Goal: Ask a question: Seek information or help from site administrators or community

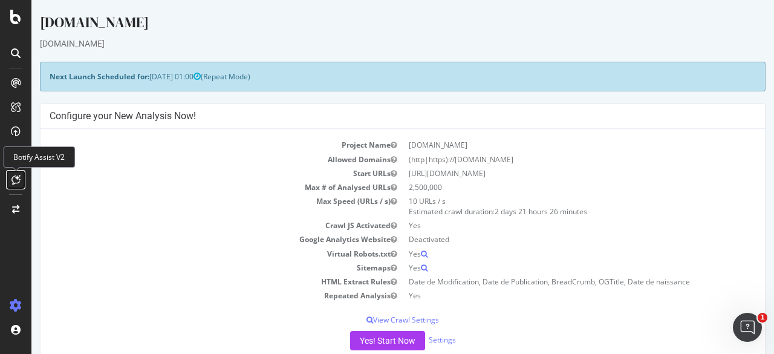
click at [11, 179] on icon at bounding box center [15, 180] width 9 height 10
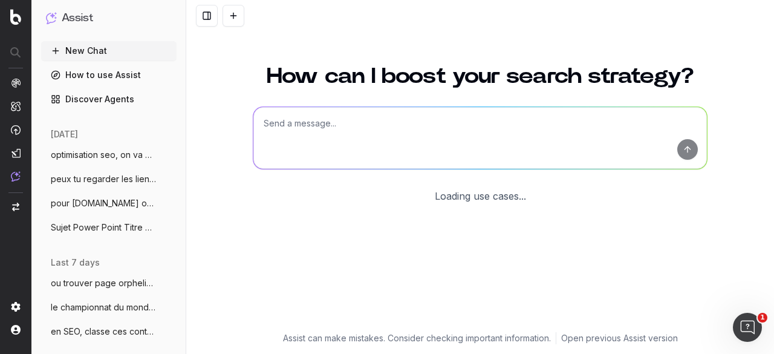
scroll to position [105, 0]
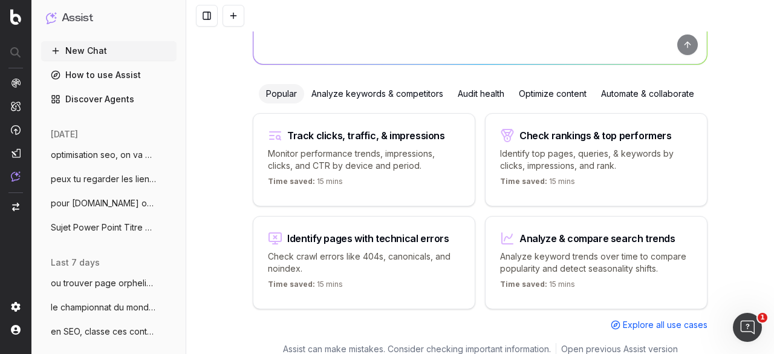
click at [103, 153] on span "optimisation seo, on va mettre des métad" at bounding box center [104, 155] width 106 height 12
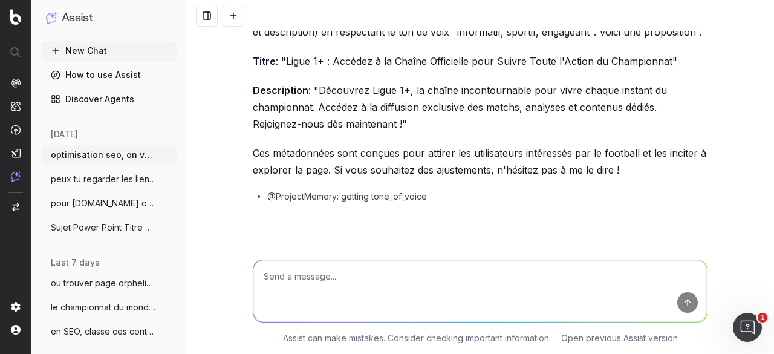
click at [76, 181] on span "peux tu regarder les liens entrants, sor" at bounding box center [104, 179] width 106 height 12
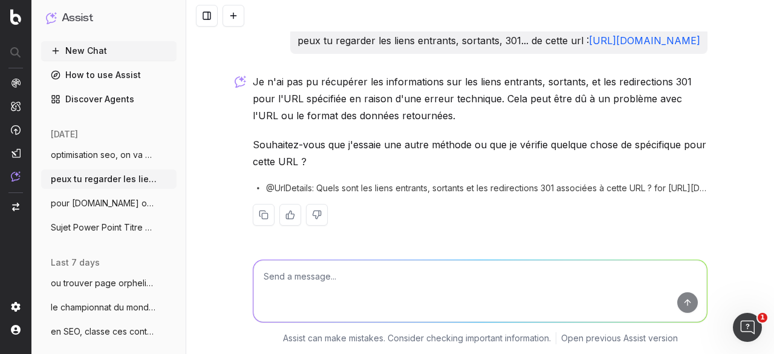
click at [89, 206] on span "pour [DOMAIN_NAME] on va parler de données" at bounding box center [104, 203] width 106 height 12
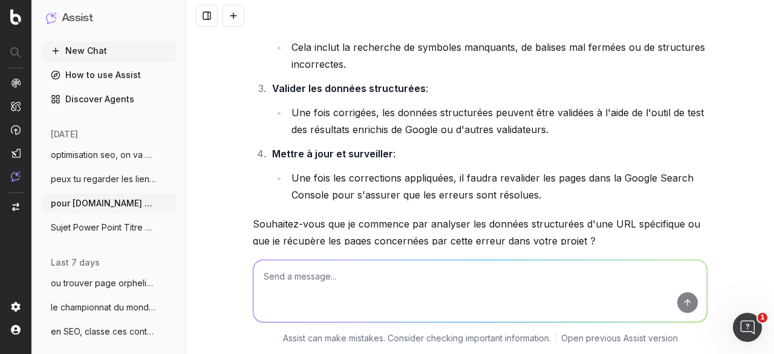
scroll to position [467, 0]
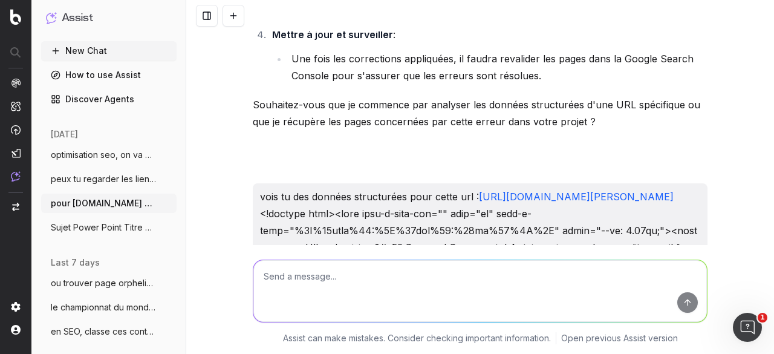
click at [340, 280] on textarea at bounding box center [479, 291] width 453 height 62
paste textarea "lore="ipsumdolors/am+cons" adip-e-828se356 doei-t-581in619>{ "@utlabor": "etdo:…"
type textarea "lore ip dolor sitamet : cons="adipiscinge/se+doei" temp-i-100ut269 labo-e-180do…"
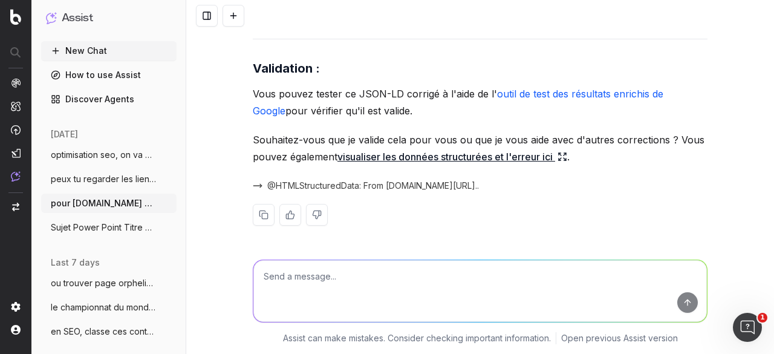
scroll to position [19650, 0]
click at [321, 276] on textarea at bounding box center [479, 291] width 453 height 62
click at [257, 275] on textarea "pour un ticket JIRA" at bounding box center [479, 291] width 453 height 62
click at [432, 273] on textarea "tu vas m'aider pour un ticket JIRA" at bounding box center [479, 291] width 453 height 62
drag, startPoint x: 403, startPoint y: 285, endPoint x: 256, endPoint y: 266, distance: 147.4
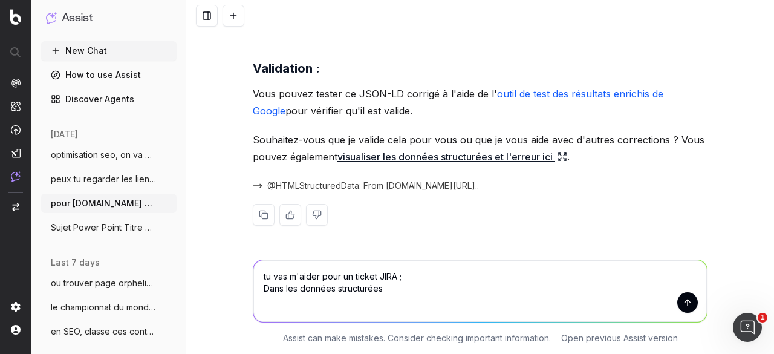
click at [248, 273] on div "tu vas m'aider pour un ticket JIRA ; Dans les données structurées tu vas m'aide…" at bounding box center [480, 288] width 464 height 87
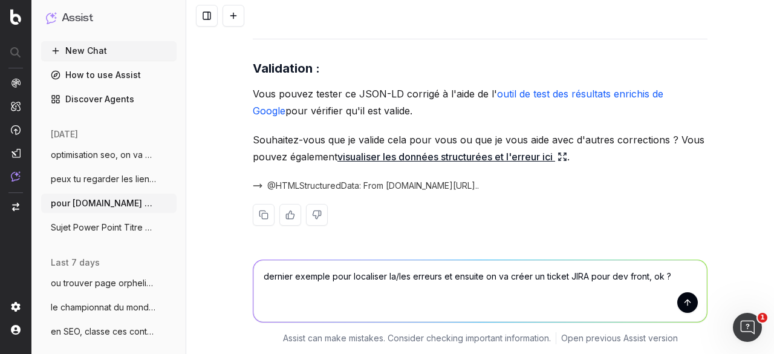
paste textarea "L ip dol si ame consectetu, ad el seddoe : "Te inc utlabo etdol magna aliq, en …"
type textarea "loremip dolorsi amet consectet ad/eli seddoei te incidid ut la etdol ma aliqua …"
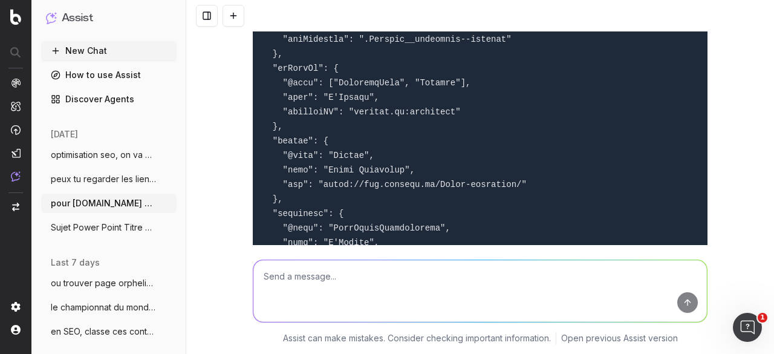
scroll to position [21947, 0]
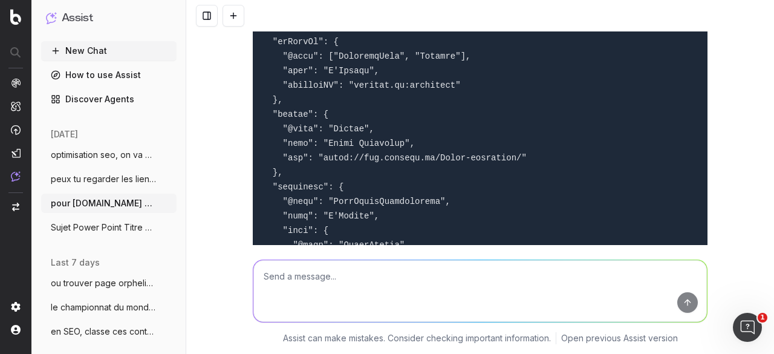
click at [326, 280] on textarea at bounding box center [479, 291] width 453 height 62
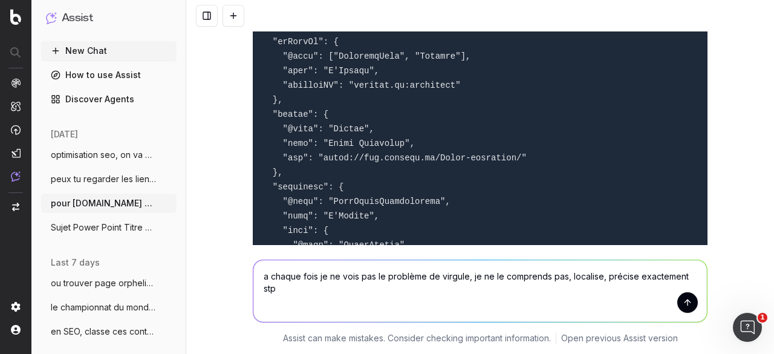
type textarea "a chaque fois je ne vois pas le problème de virgule, je ne le comprends pas, lo…"
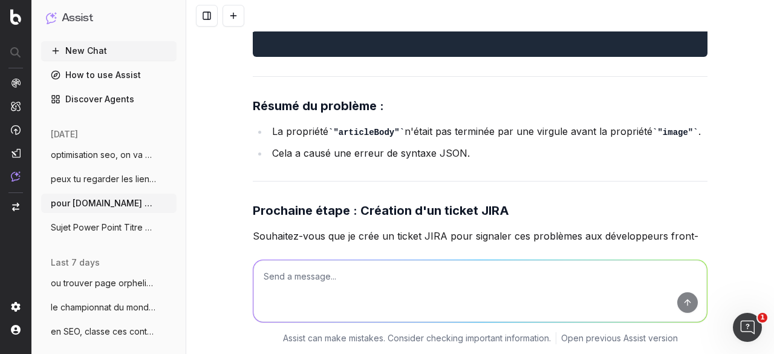
scroll to position [0, 0]
click at [343, 282] on textarea at bounding box center [479, 291] width 453 height 62
paste textarea "« Mais l'essentiel, c'est de rendre ce qu'on nous a donné : à savoir pouvoir vi…"
type textarea "ah oui la virgule est mal placé, c'est ça ? « Mais l'essentiel, c'est de rendre…"
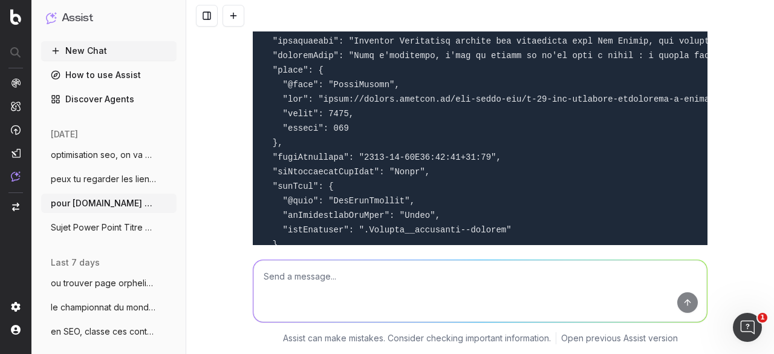
scroll to position [25506, 0]
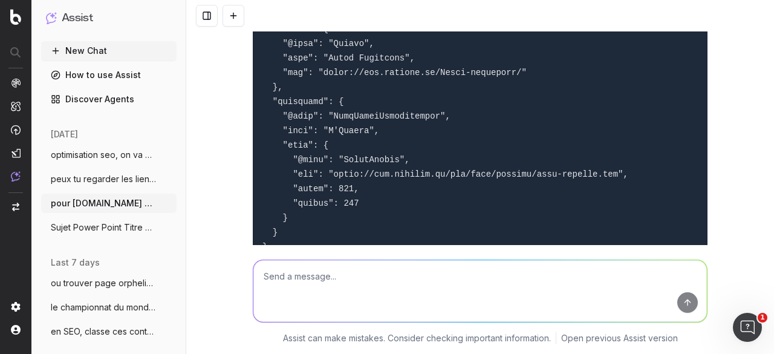
click at [335, 279] on textarea at bounding box center [479, 291] width 453 height 62
paste textarea "lore ip dolors am cons. Adipisci : elitseddo ei temporin utlaboree do ma aliqua…"
type textarea "lo ipsum dol : sita co adipis el sedd. Eiusmodt : incididun ut laboreet dolorem…"
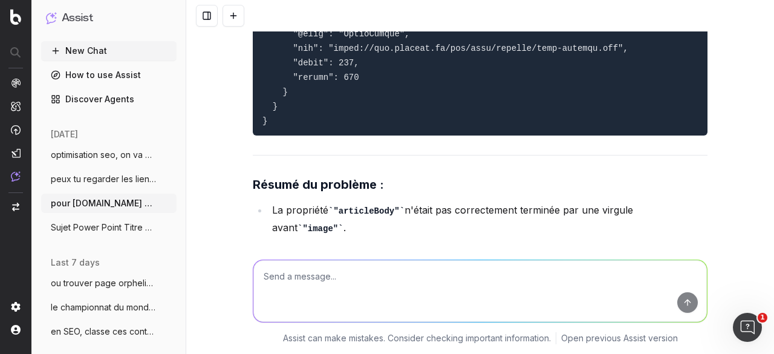
scroll to position [0, 462]
click at [387, 265] on textarea at bounding box center [479, 291] width 453 height 62
paste textarea "'évoluer. ","
drag, startPoint x: 318, startPoint y: 276, endPoint x: 232, endPoint y: 273, distance: 86.5
click at [232, 273] on div "'évoluer. ", 'évoluer. ", Assist can make mistakes. Consider checking important…" at bounding box center [479, 299] width 587 height 109
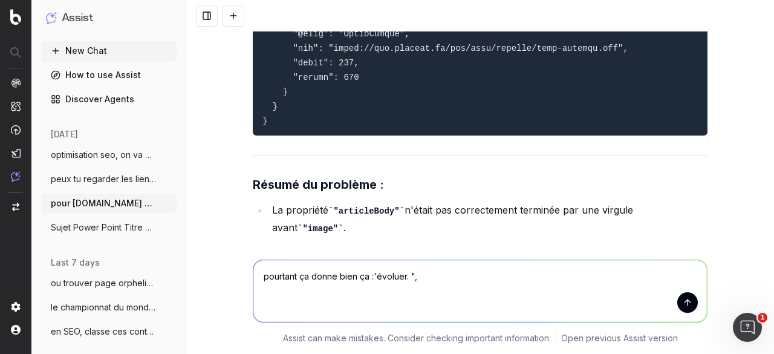
type textarea "pourtant ça donne bien ça : 'évoluer. ","
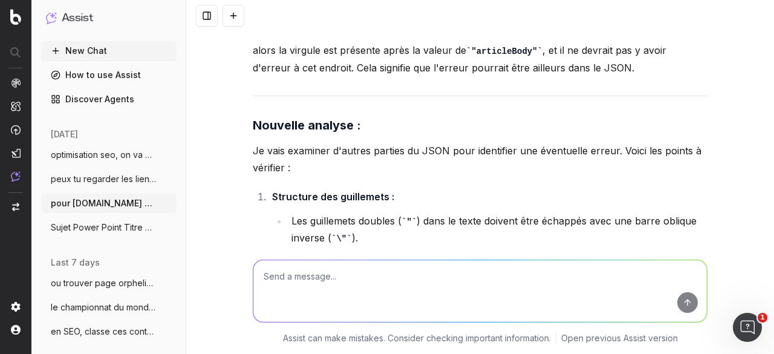
scroll to position [29658, 0]
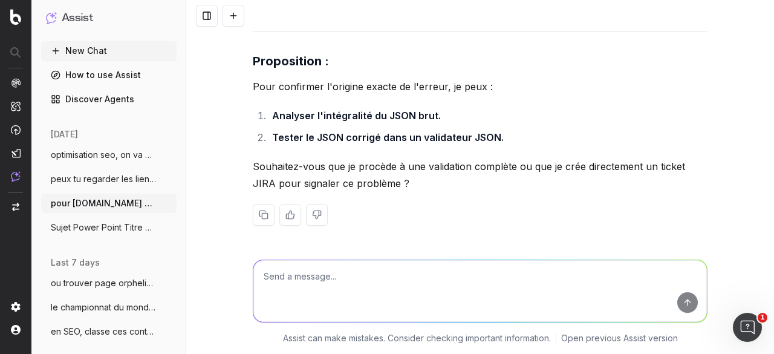
click at [317, 281] on textarea at bounding box center [479, 291] width 453 height 62
type textarea "donc maintenant on va créer un ticket JIRA :"
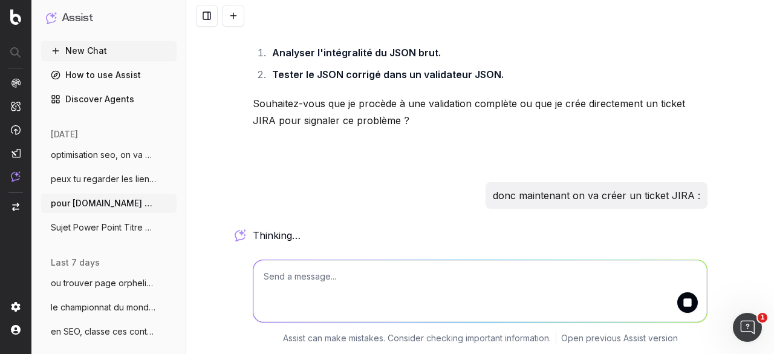
scroll to position [29720, 0]
click at [205, 18] on button at bounding box center [207, 16] width 22 height 22
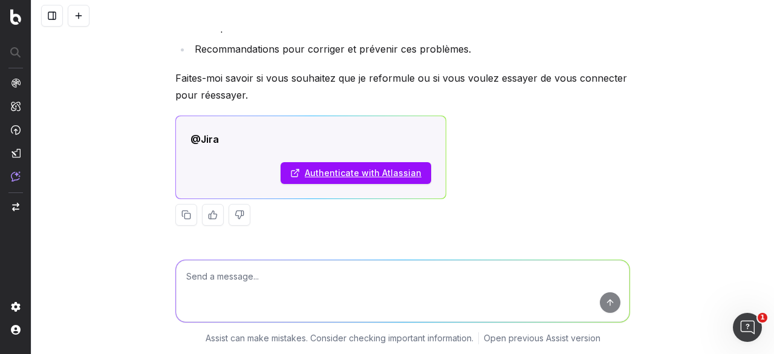
scroll to position [29781, 0]
click at [339, 271] on textarea at bounding box center [402, 291] width 453 height 62
type textarea "aide moi à le créer, formule le problème globale avec Titre et description"
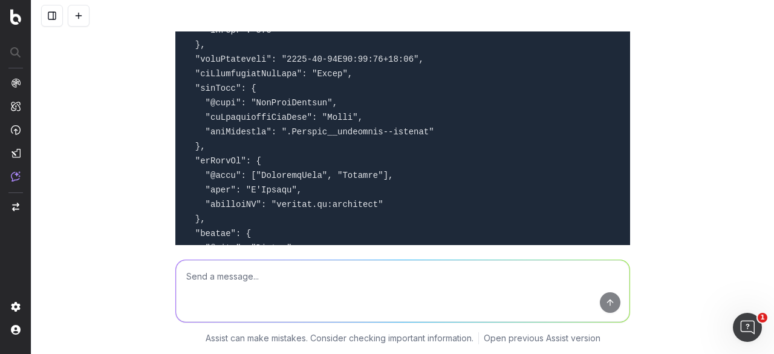
scroll to position [23593, 0]
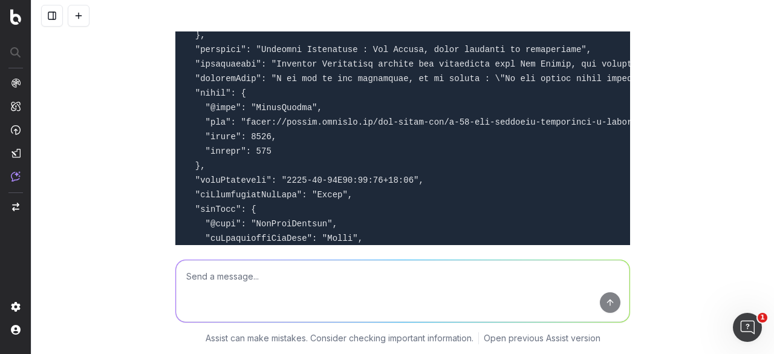
drag, startPoint x: 238, startPoint y: 109, endPoint x: 179, endPoint y: 92, distance: 61.0
copy code ""On se disait : "Si une caméra avait filmé cela, ça aurait été incroyable !" Co…"
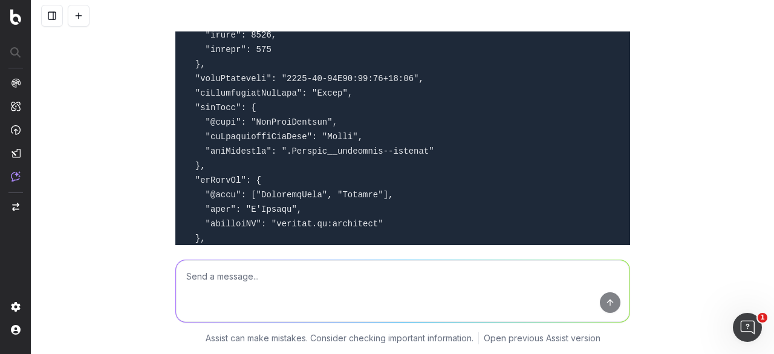
scroll to position [23714, 0]
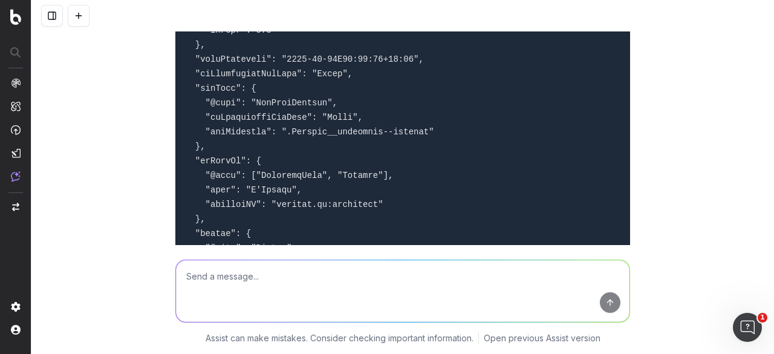
drag, startPoint x: 237, startPoint y: 200, endPoint x: 173, endPoint y: 183, distance: 66.4
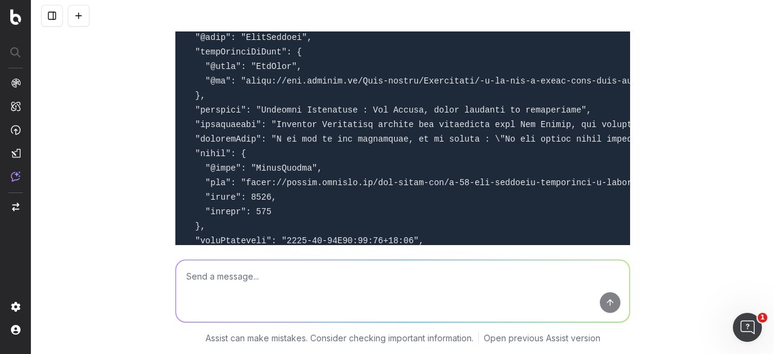
scroll to position [23532, 0]
drag, startPoint x: 234, startPoint y: 171, endPoint x: 179, endPoint y: 149, distance: 59.4
copy code ""On se disait : "Si une caméra avait filmé cela, ça aurait été incroyable !" Co…"
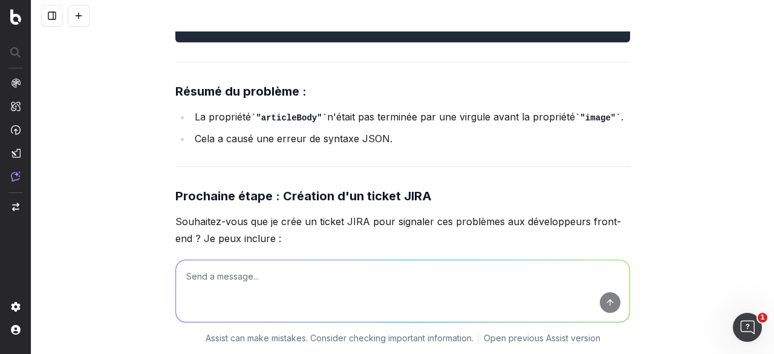
scroll to position [0, 183]
drag, startPoint x: 192, startPoint y: 123, endPoint x: 569, endPoint y: 125, distance: 376.5
copy code "articleBody": "À la fin de ces rencontres, on se disait : \"Si une caméra avait…"
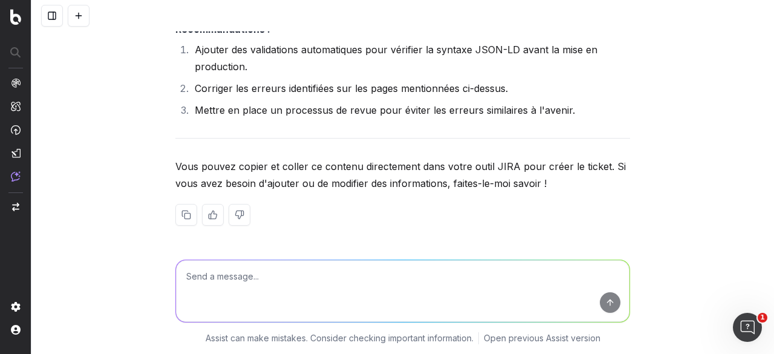
scroll to position [30503, 0]
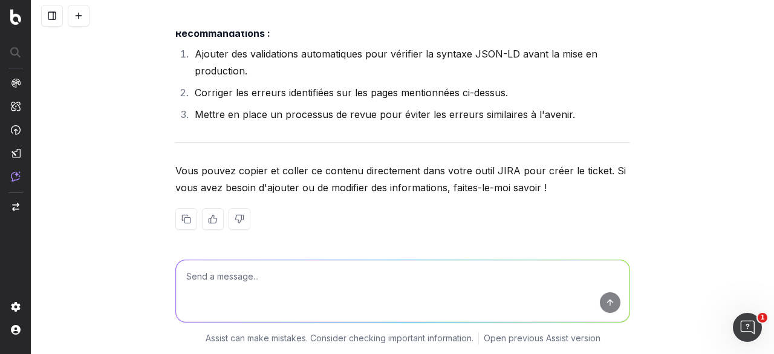
drag, startPoint x: 190, startPoint y: 88, endPoint x: 404, endPoint y: 91, distance: 214.0
copy strong "Manque de virgule entre les propriétés JSON :"
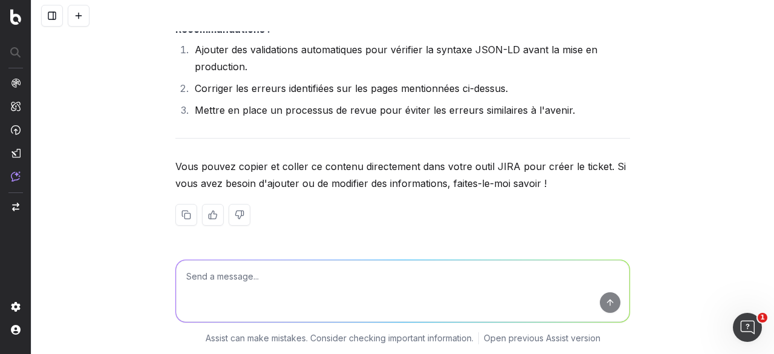
scroll to position [30564, 0]
drag, startPoint x: 191, startPoint y: 175, endPoint x: 440, endPoint y: 175, distance: 249.0
drag, startPoint x: 191, startPoint y: 173, endPoint x: 307, endPoint y: 177, distance: 116.1
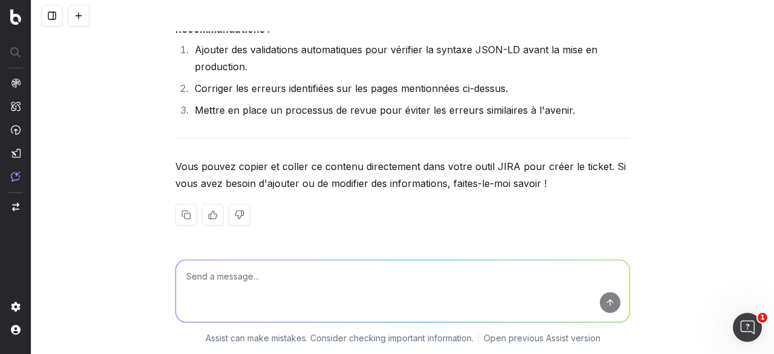
copy strong "Guillemets non échappés"
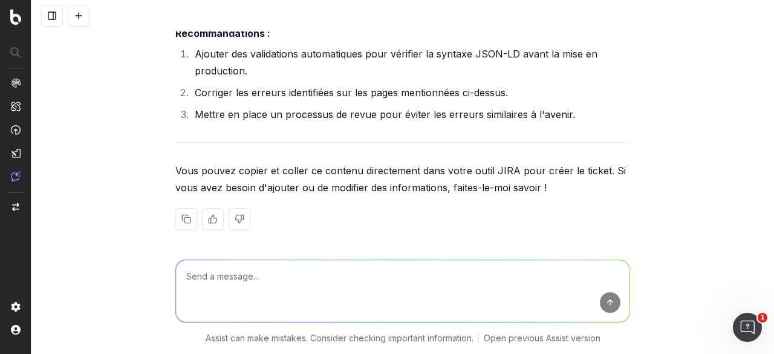
scroll to position [0, 0]
drag, startPoint x: 190, startPoint y: 86, endPoint x: 371, endPoint y: 86, distance: 180.7
copy strong "Manque de virgule entre les propriétés"
click at [226, 284] on textarea at bounding box center [402, 291] width 453 height 62
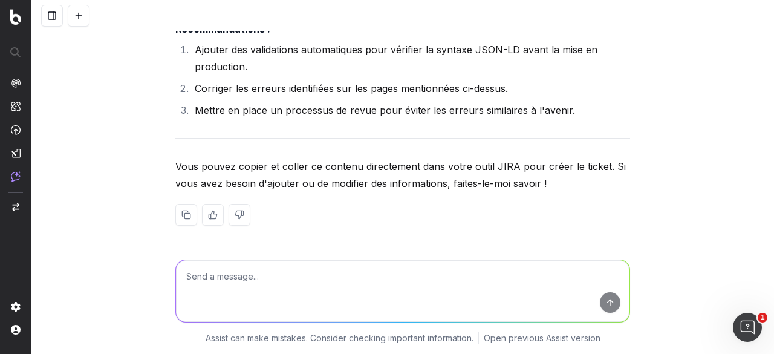
scroll to position [30745, 0]
paste textarea "Titre [Front] - Données structurées impossibles à analyser Description : On a u…"
type textarea "ça ? Titre [Front] - Données structurées impossibles à analyser Description : O…"
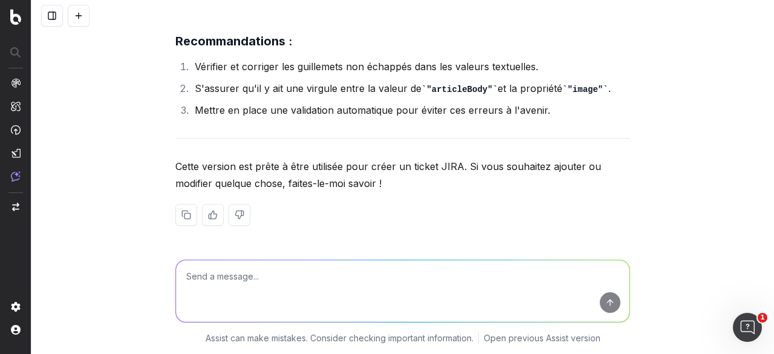
scroll to position [32383, 0]
click at [248, 282] on textarea at bounding box center [402, 291] width 453 height 62
paste textarea "Titre [Front] - Données structurées impossibles à analyser Description : On a u…"
type textarea "ça ? Titre [Front] - Données structurées impossibles à analyser Description : O…"
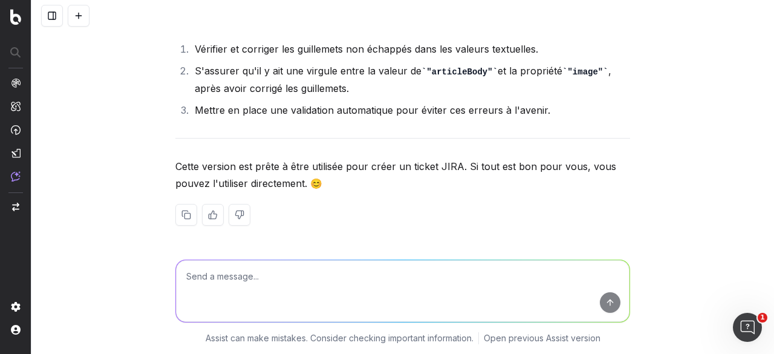
scroll to position [33692, 0]
click at [251, 282] on textarea at bounding box center [402, 291] width 453 height 62
type textarea "indique : bien s'assurer qu'il y ait une virgule entre articlebody et image"
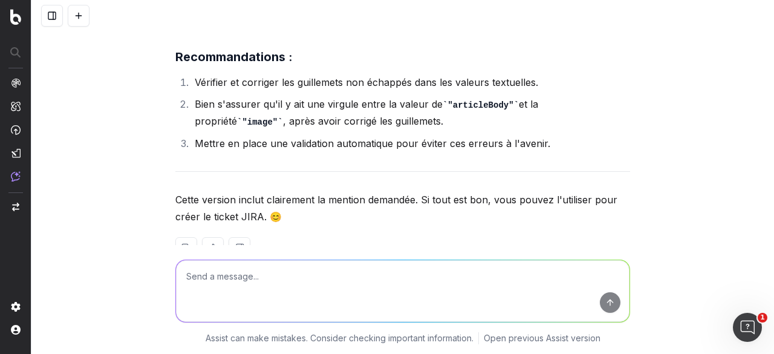
scroll to position [33983, 0]
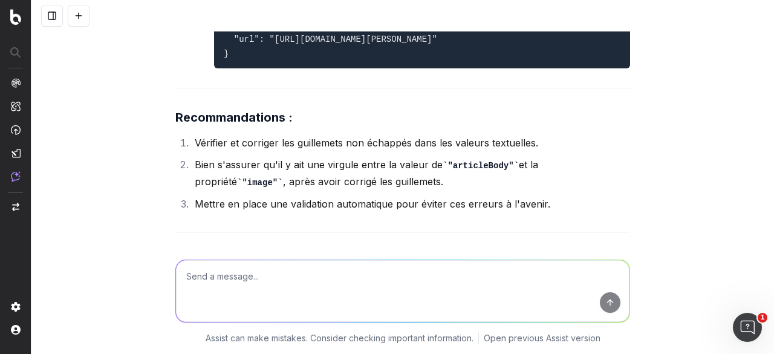
drag, startPoint x: 155, startPoint y: 154, endPoint x: 421, endPoint y: 150, distance: 265.3
click at [421, 150] on div "pour [DOMAIN_NAME] on va parler de données structurées. Via la google search co…" at bounding box center [402, 177] width 742 height 354
copy p "[Front] - Données structurées impossibles à analyser"
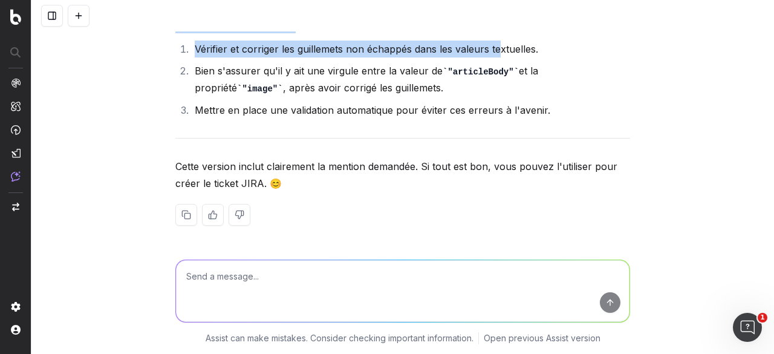
scroll to position [34769, 0]
drag, startPoint x: 166, startPoint y: 170, endPoint x: 453, endPoint y: 177, distance: 287.8
click at [456, 179] on div "pour [DOMAIN_NAME] on va parler de données structurées. Via la google search co…" at bounding box center [402, 177] width 742 height 354
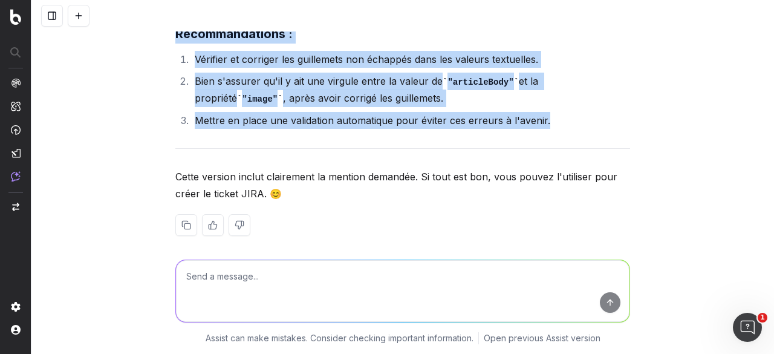
scroll to position [34043, 0]
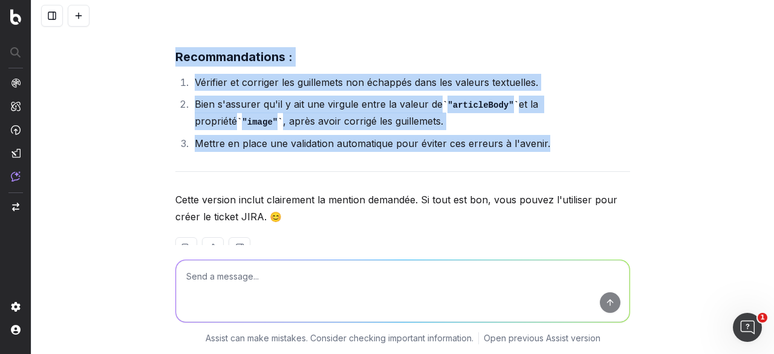
drag, startPoint x: 552, startPoint y: 190, endPoint x: 166, endPoint y: 164, distance: 387.1
copy div "Lore ipsum do sitametc adi 87 619 elits doei t'incidi utlabore : Etdolo m'aliqu…"
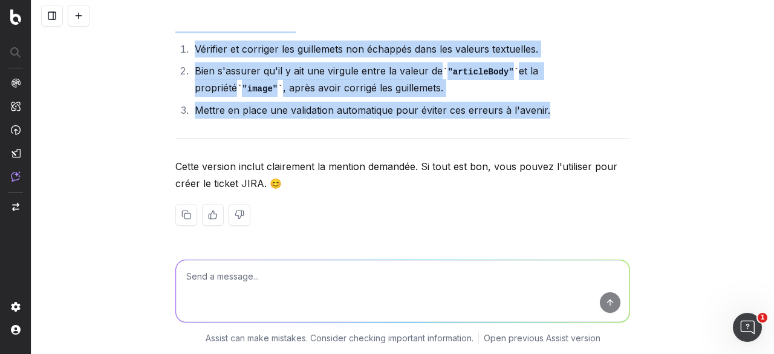
click at [162, 166] on div "pour [DOMAIN_NAME] on va parler de données structurées. Via la google search co…" at bounding box center [402, 177] width 742 height 354
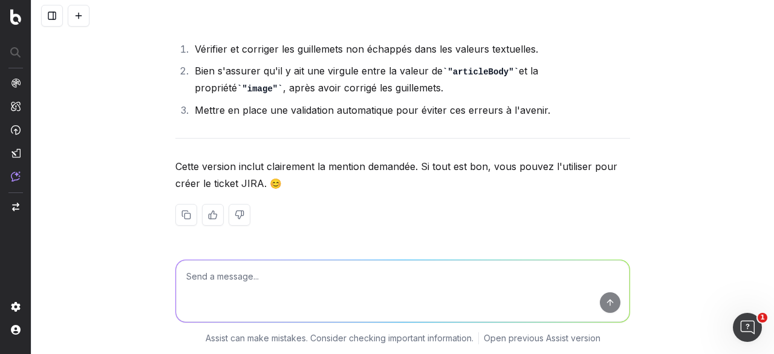
scroll to position [34604, 0]
click at [257, 273] on textarea at bounding box center [402, 291] width 453 height 62
paste textarea ""}""
click at [371, 274] on textarea "ajoute une petite phrase de recommandations : "}"" at bounding box center [402, 291] width 453 height 62
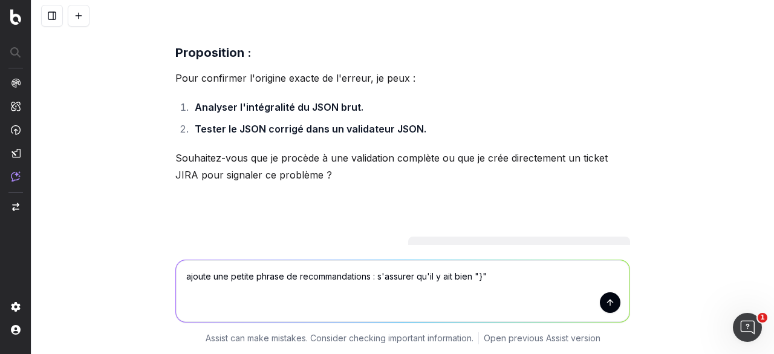
scroll to position [28984, 0]
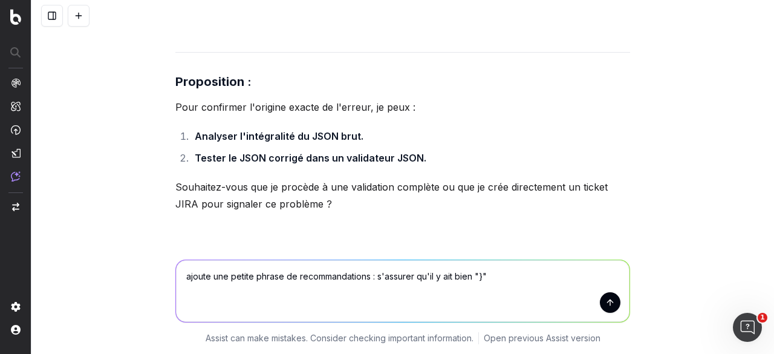
drag, startPoint x: 411, startPoint y: 274, endPoint x: 467, endPoint y: 276, distance: 56.2
click at [467, 276] on textarea "ajoute une petite phrase de recommandations : s'assurer qu'il y ait bien "}"" at bounding box center [402, 291] width 453 height 62
type textarea "ajoute une petite phrase de recommandations : s'assurer que chaque accolade et …"
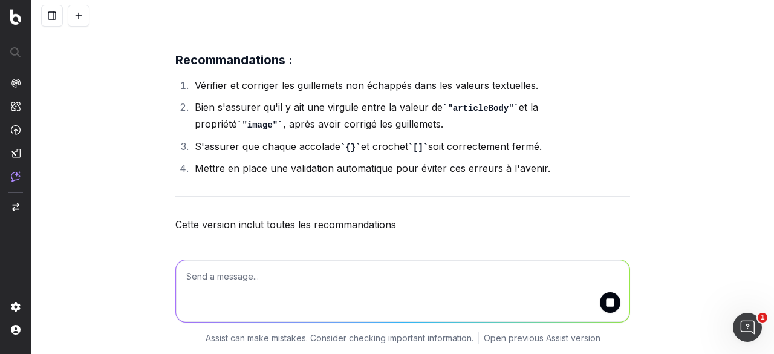
scroll to position [36041, 0]
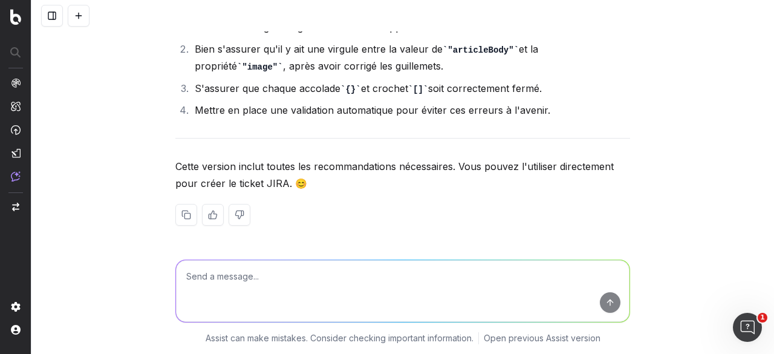
drag, startPoint x: 191, startPoint y: 143, endPoint x: 544, endPoint y: 153, distance: 353.1
click at [544, 97] on li "S'assurer que chaque accolade {} et crochet [] soit correctement fermé." at bounding box center [410, 89] width 439 height 18
copy li "S'assurer que chaque accolade {} et crochet [] soit correctement fermé."
